Goal: Download file/media

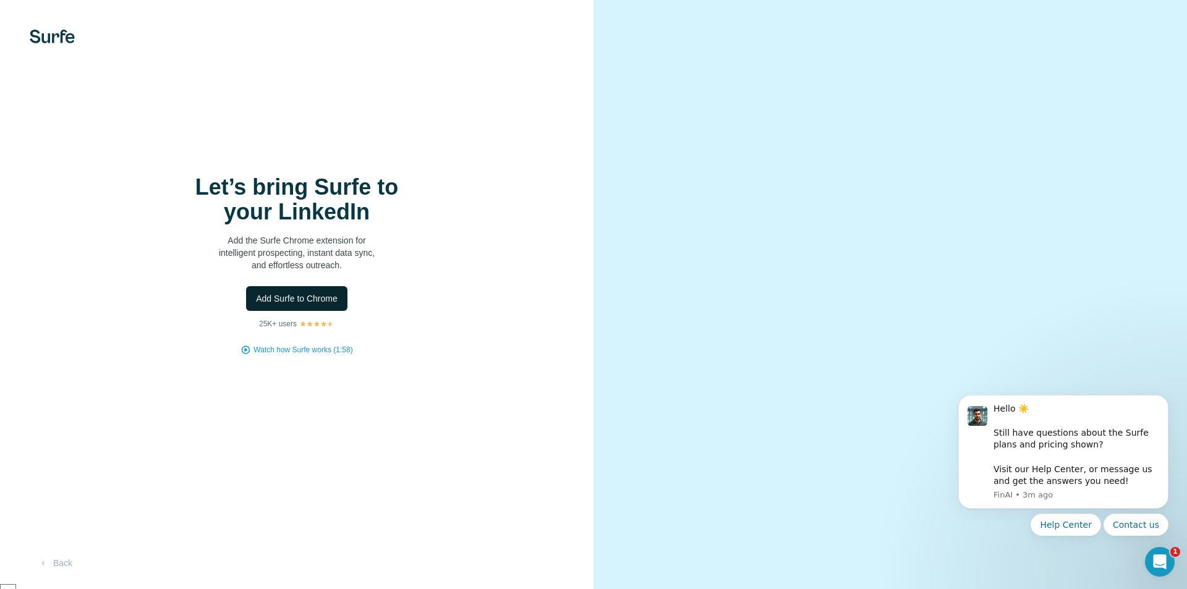
click at [322, 305] on button "Add Surfe to Chrome" at bounding box center [296, 298] width 101 height 25
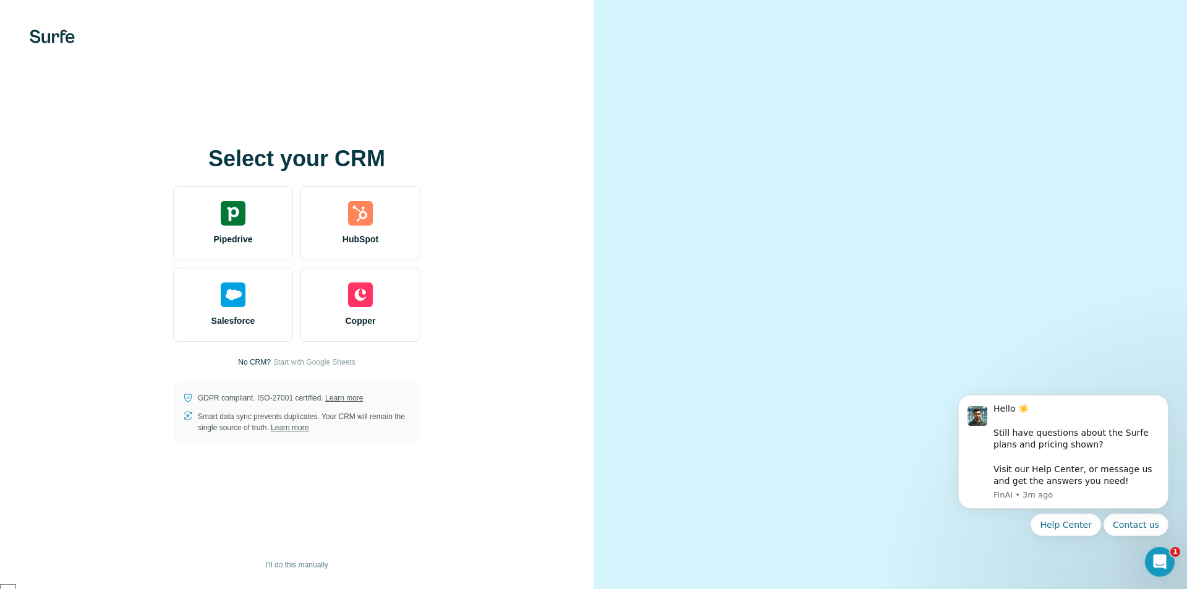
click at [689, 247] on video at bounding box center [890, 295] width 445 height 223
